Goal: Navigation & Orientation: Find specific page/section

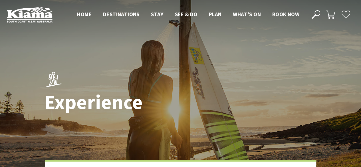
click at [84, 15] on span "Home" at bounding box center [84, 14] width 15 height 7
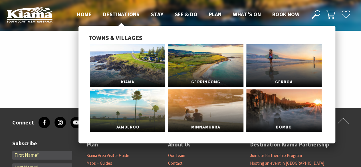
click at [116, 11] on span "Destinations" at bounding box center [121, 14] width 37 height 7
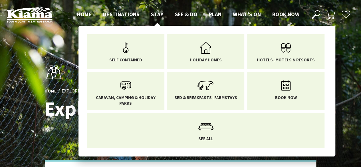
click at [156, 13] on span "Stay" at bounding box center [157, 14] width 13 height 7
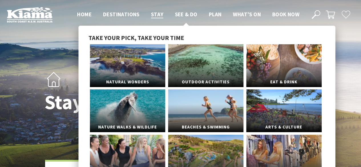
click at [188, 15] on span "See & Do" at bounding box center [186, 14] width 23 height 7
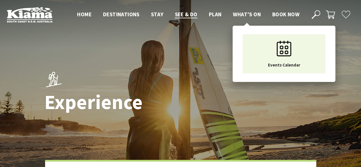
click at [243, 12] on span "What’s On" at bounding box center [247, 14] width 28 height 7
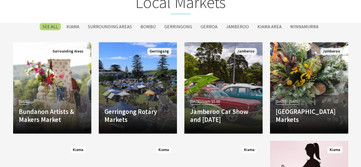
scroll to position [961, 0]
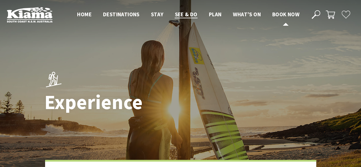
click at [291, 14] on span "Book now" at bounding box center [285, 14] width 27 height 7
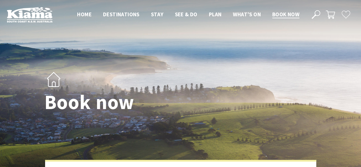
select select "3"
select select "2"
